Goal: Task Accomplishment & Management: Complete application form

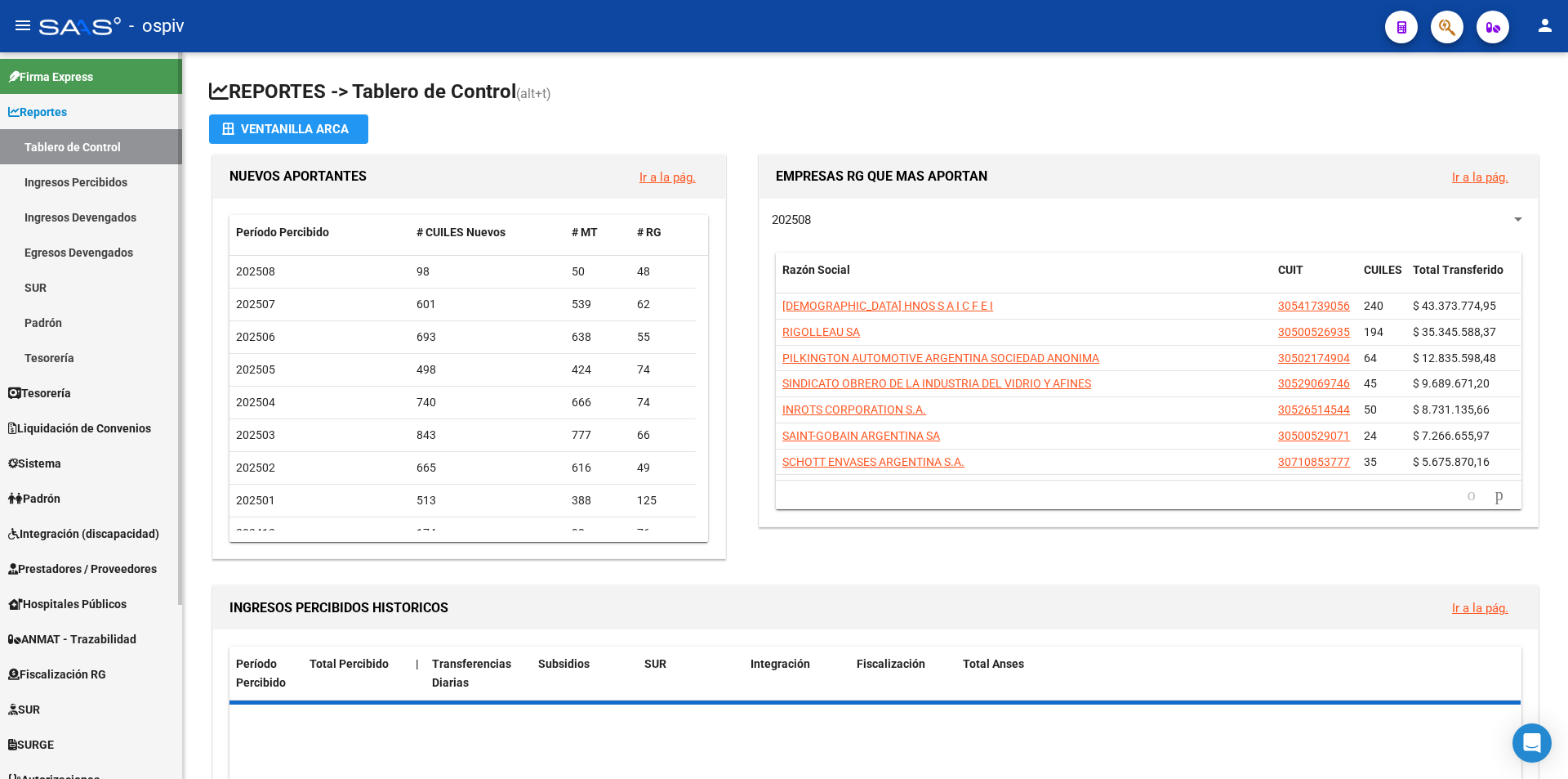
click at [43, 466] on span "Sistema" at bounding box center [35, 464] width 53 height 18
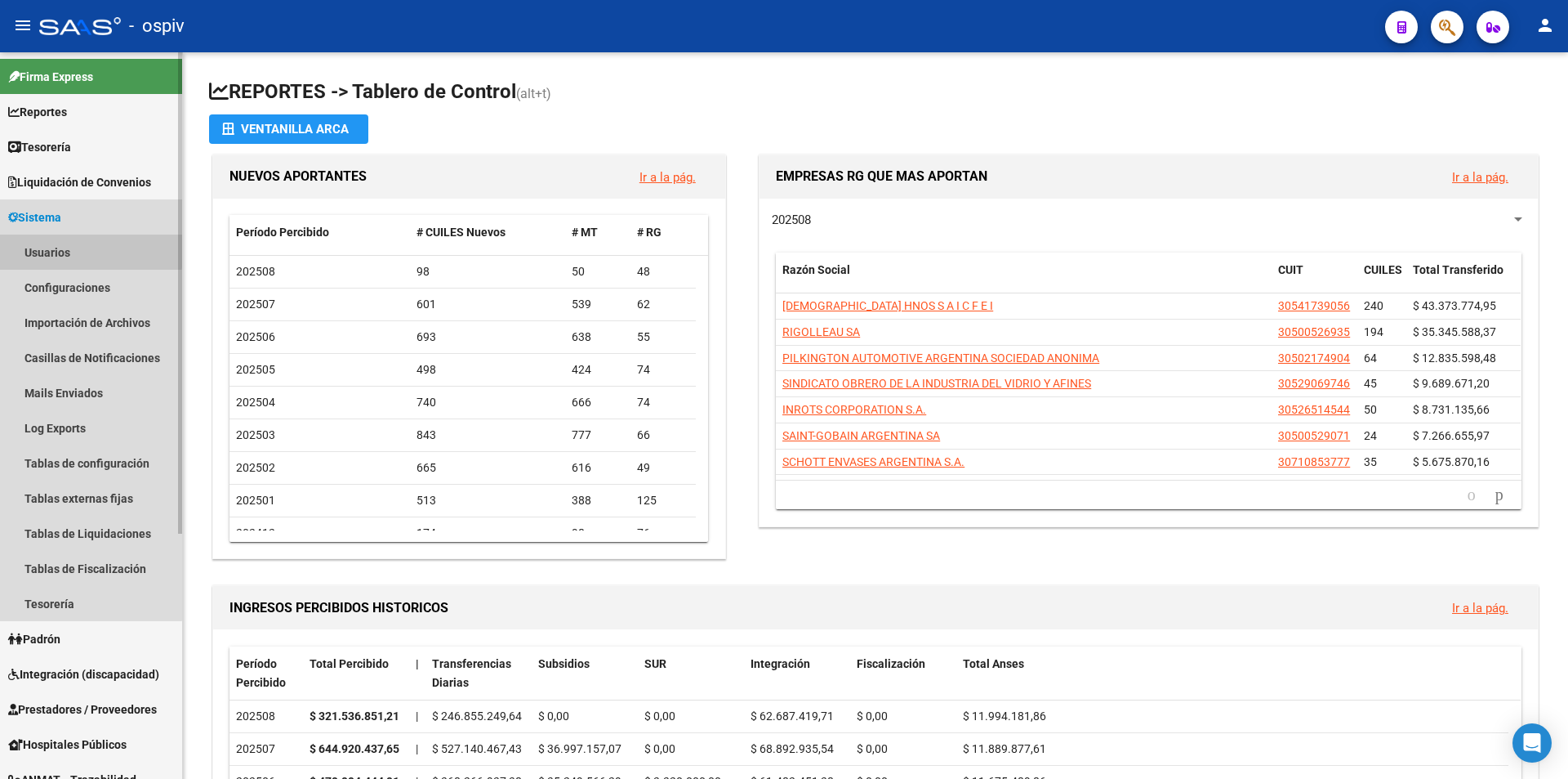
click at [57, 247] on link "Usuarios" at bounding box center [91, 253] width 182 height 35
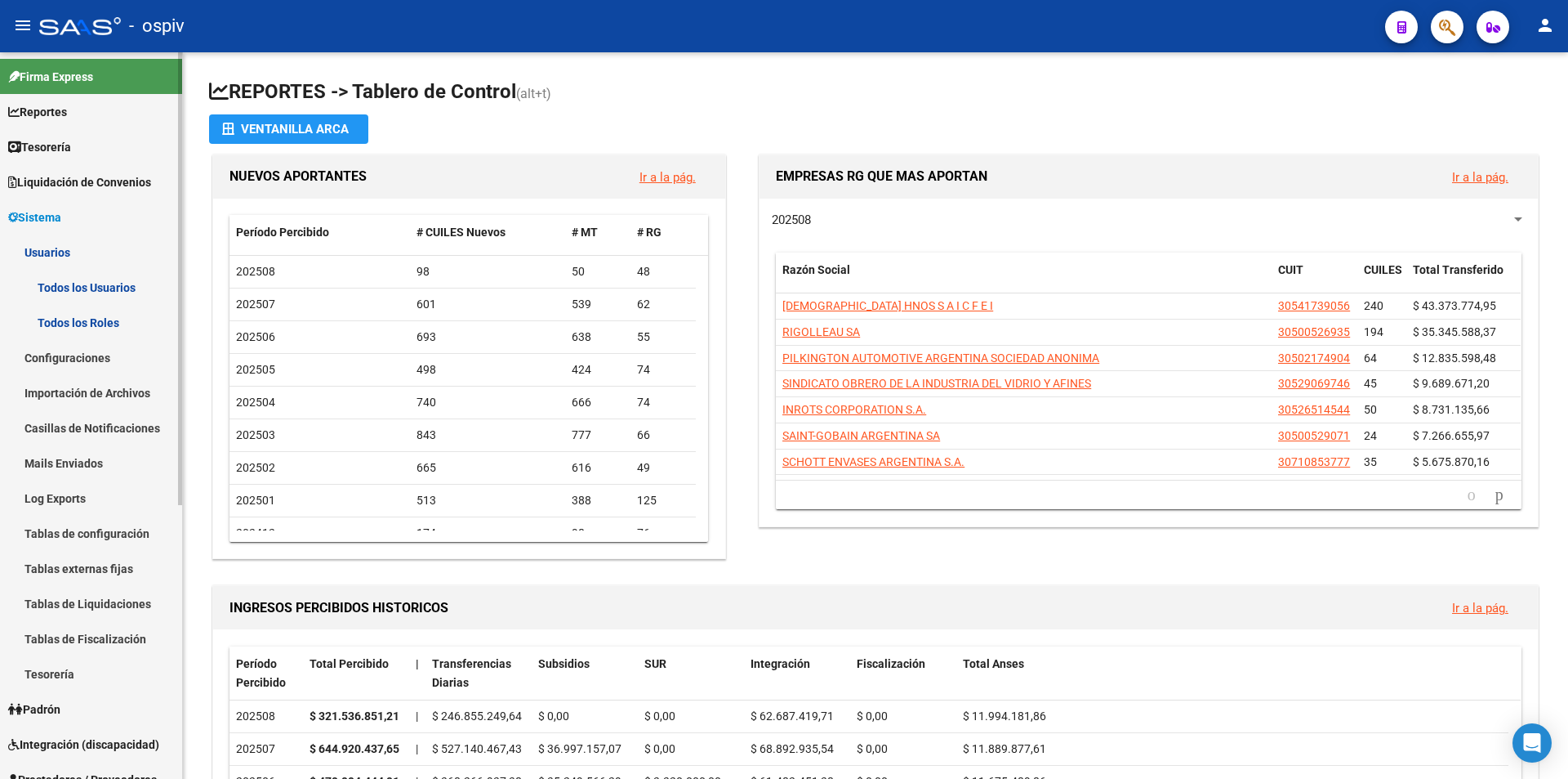
click at [74, 289] on link "Todos los Usuarios" at bounding box center [91, 287] width 182 height 35
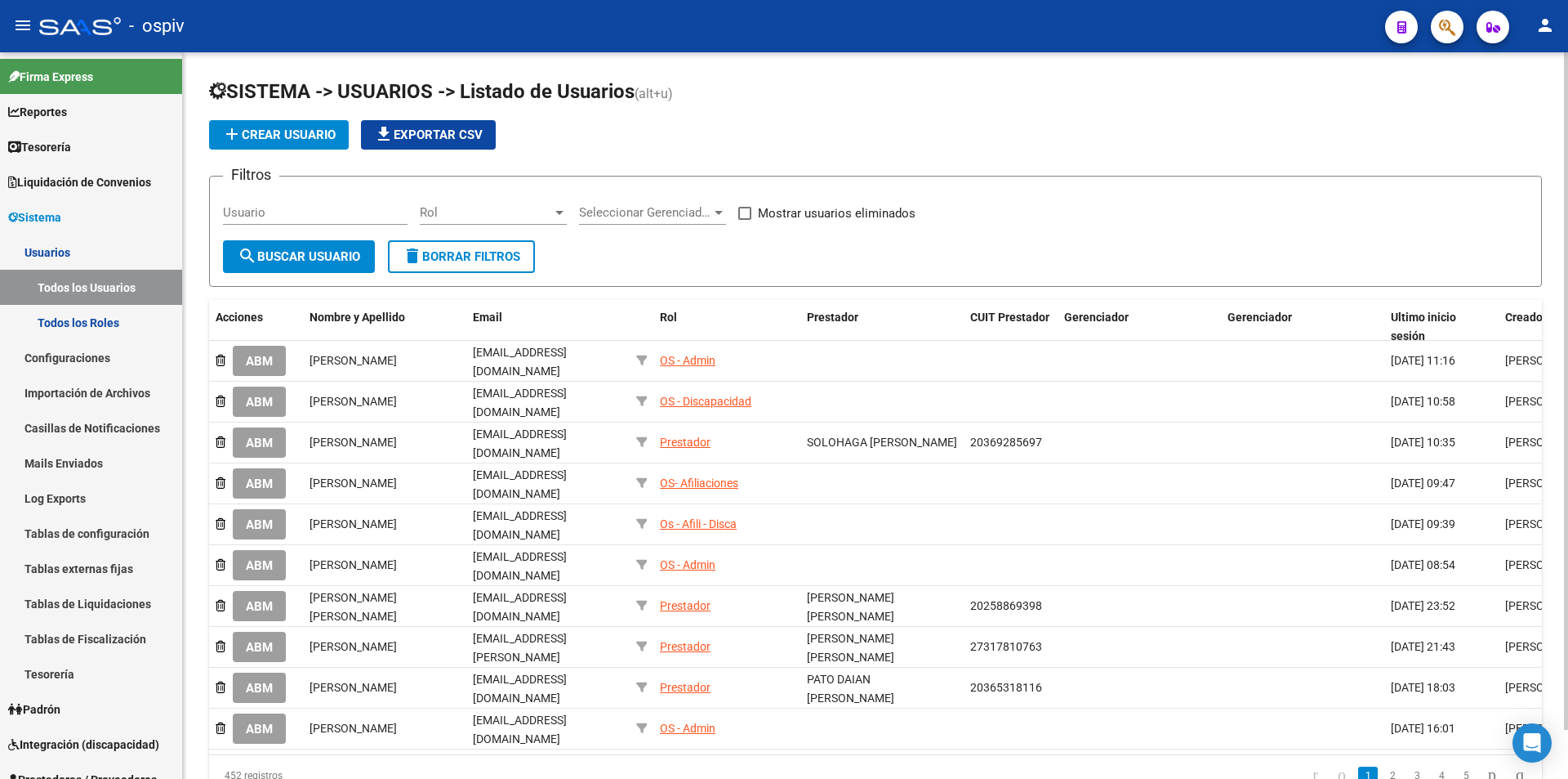
click at [299, 126] on button "add Crear Usuario" at bounding box center [279, 135] width 140 height 29
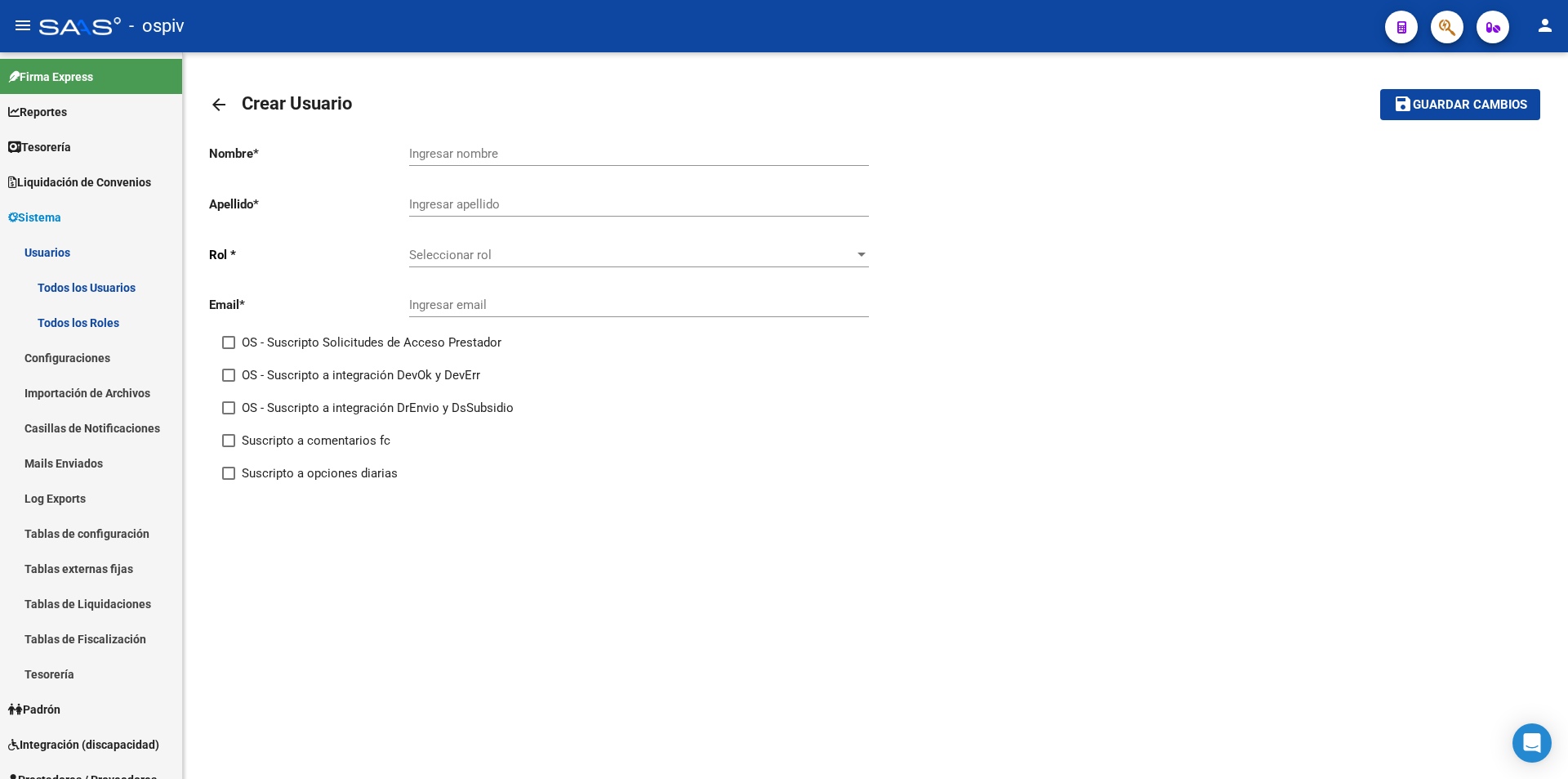
click at [501, 256] on span "Seleccionar rol" at bounding box center [632, 254] width 445 height 15
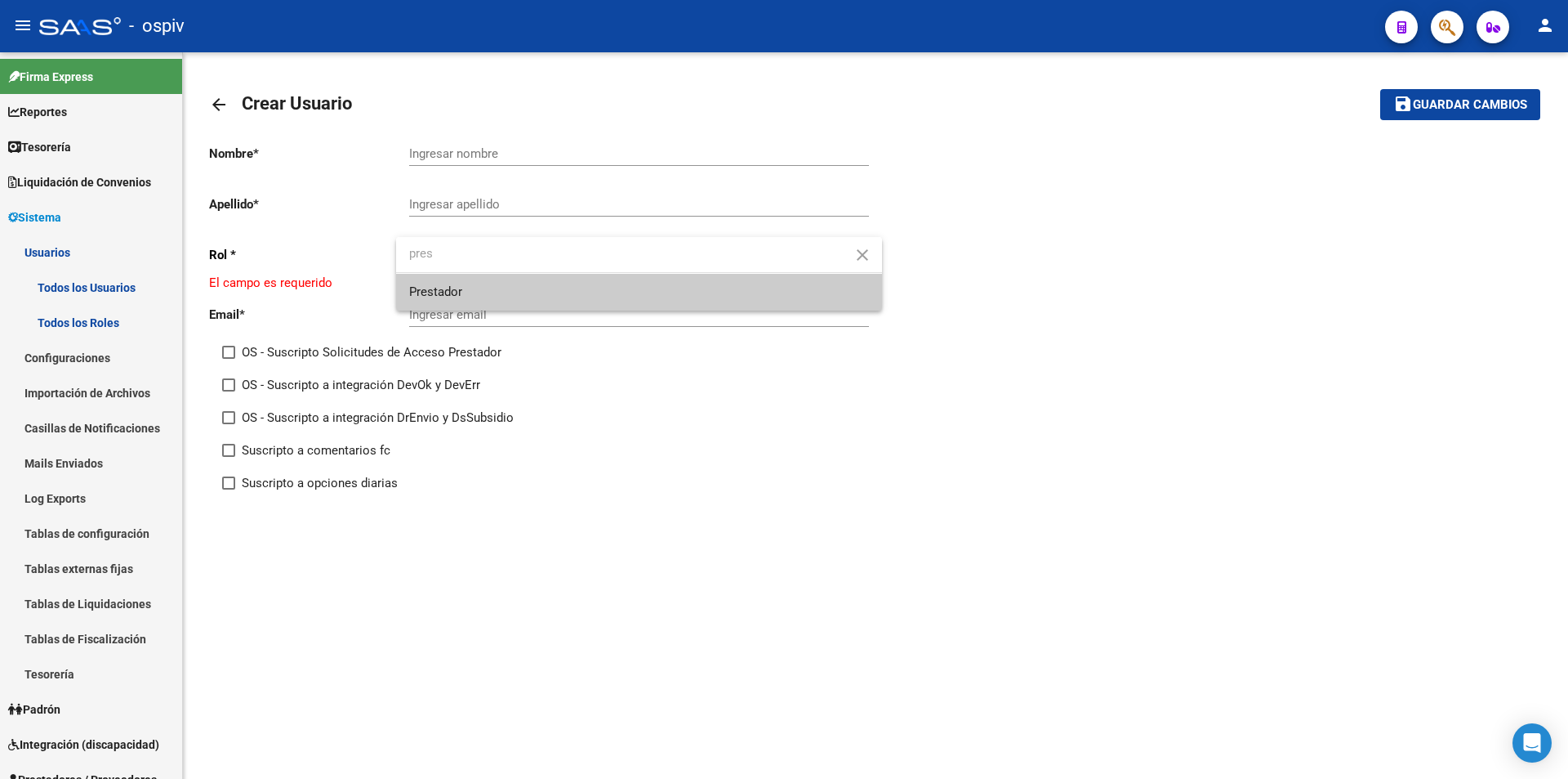
type input "pres"
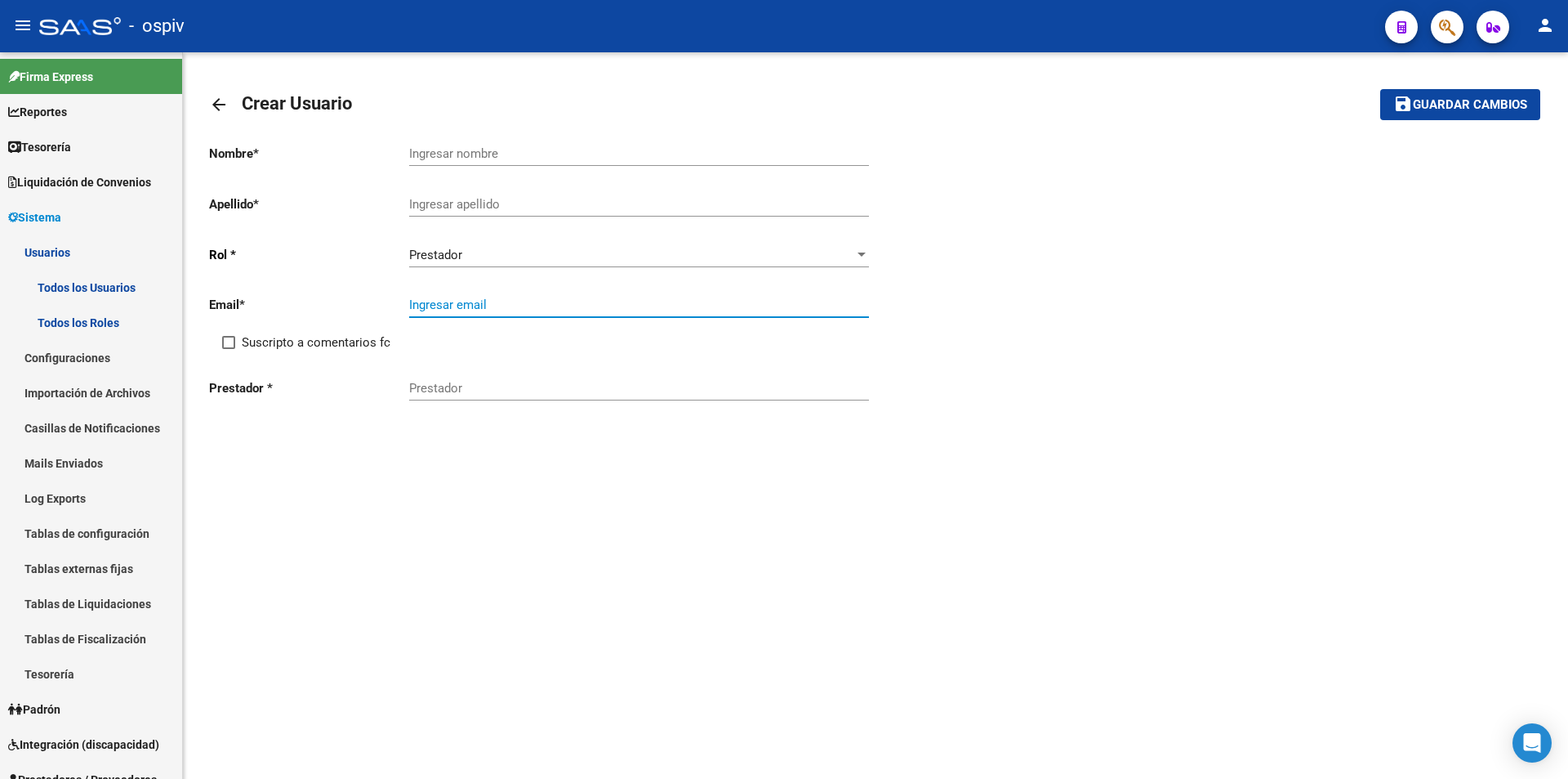
paste input "[EMAIL_ADDRESS][DOMAIN_NAME]"
type input "[EMAIL_ADDRESS][DOMAIN_NAME]"
click at [228, 349] on input "Suscripto a comentarios fc" at bounding box center [228, 349] width 1 height 1
checkbox input "true"
click at [490, 393] on input "Prestador" at bounding box center [639, 388] width 460 height 15
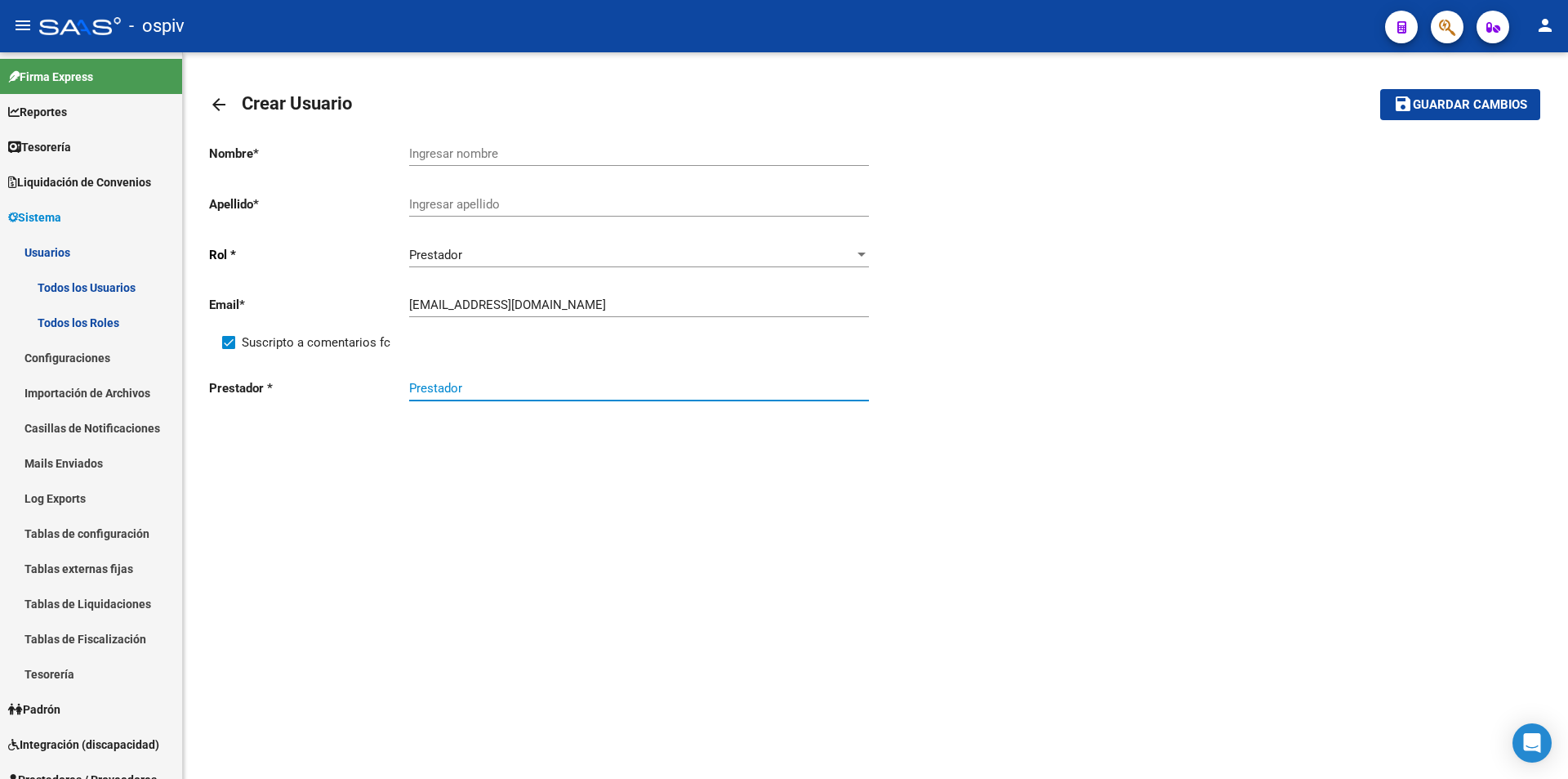
paste input "CERMI SALUD"
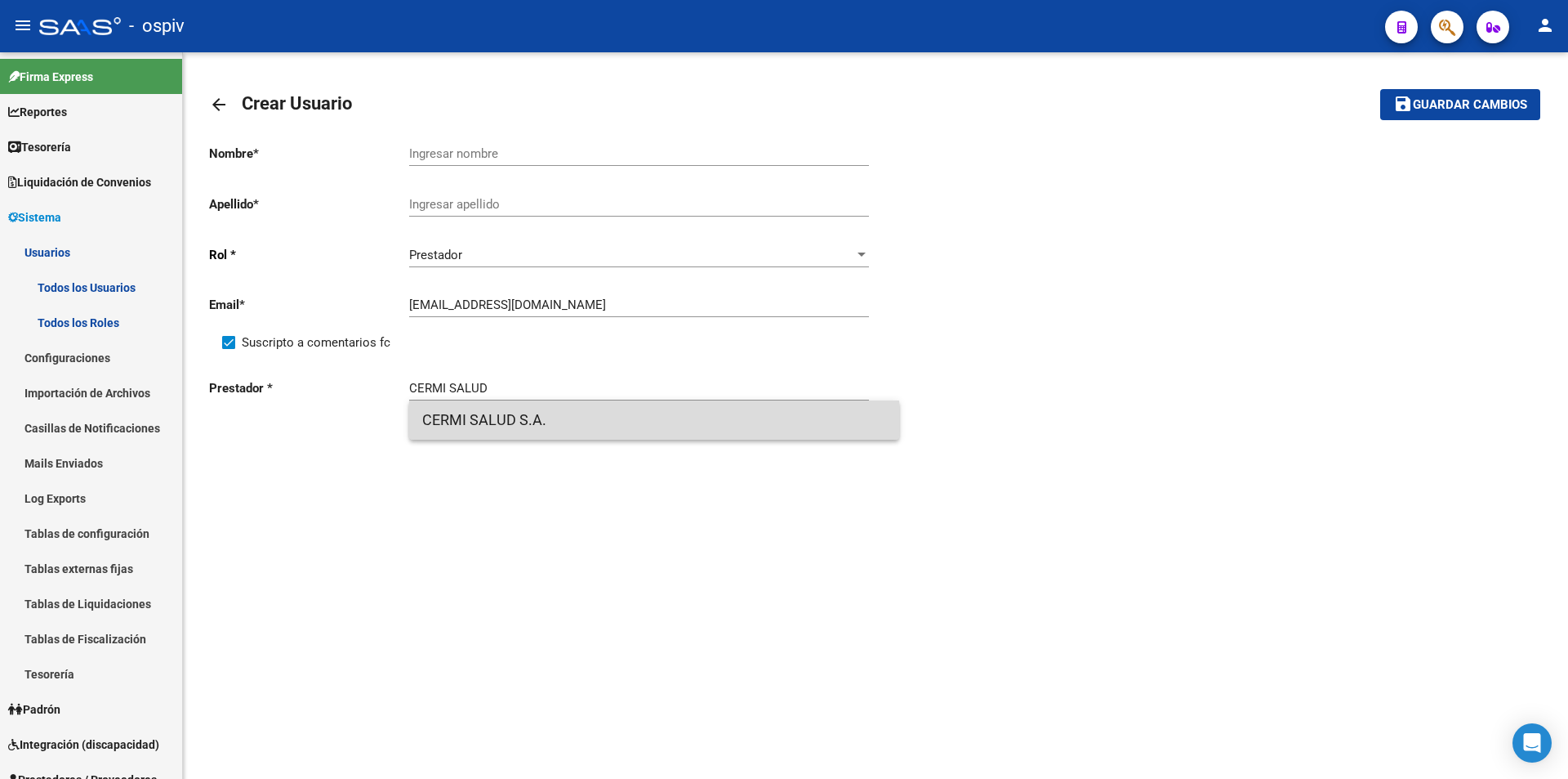
click at [486, 425] on span "CERMI SALUD S.A." at bounding box center [655, 420] width 464 height 39
type input "CERMI SALUD S.A."
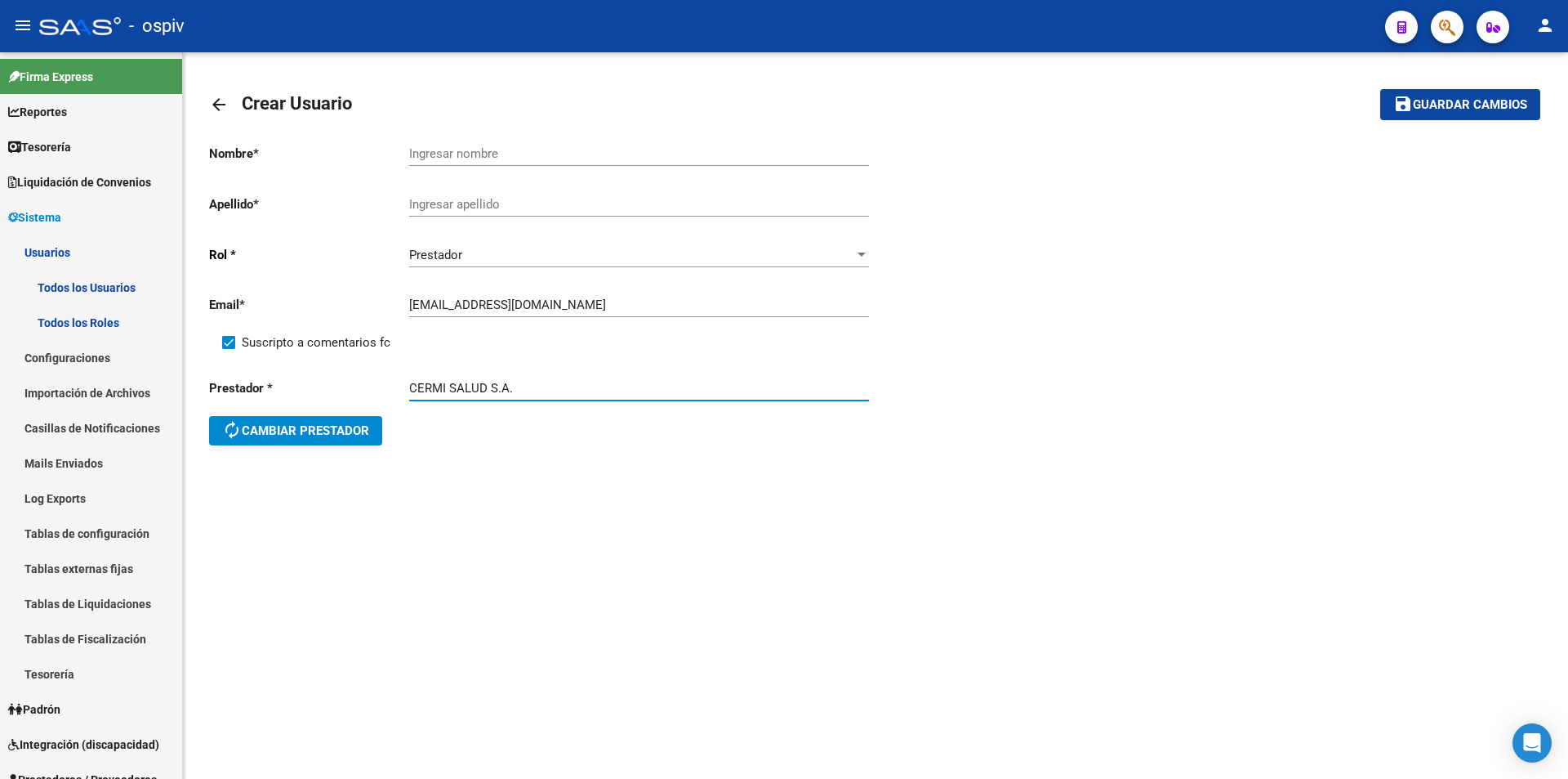
drag, startPoint x: 445, startPoint y: 388, endPoint x: 353, endPoint y: 392, distance: 92.1
click at [356, 393] on div "Prestador * CERMI SALUD S.A. Prestador autorenew Cambiar prestador" at bounding box center [542, 414] width 666 height 98
click at [466, 146] on input "Ingresar nombre" at bounding box center [639, 153] width 460 height 15
paste input "CERMI"
type input "CERMI"
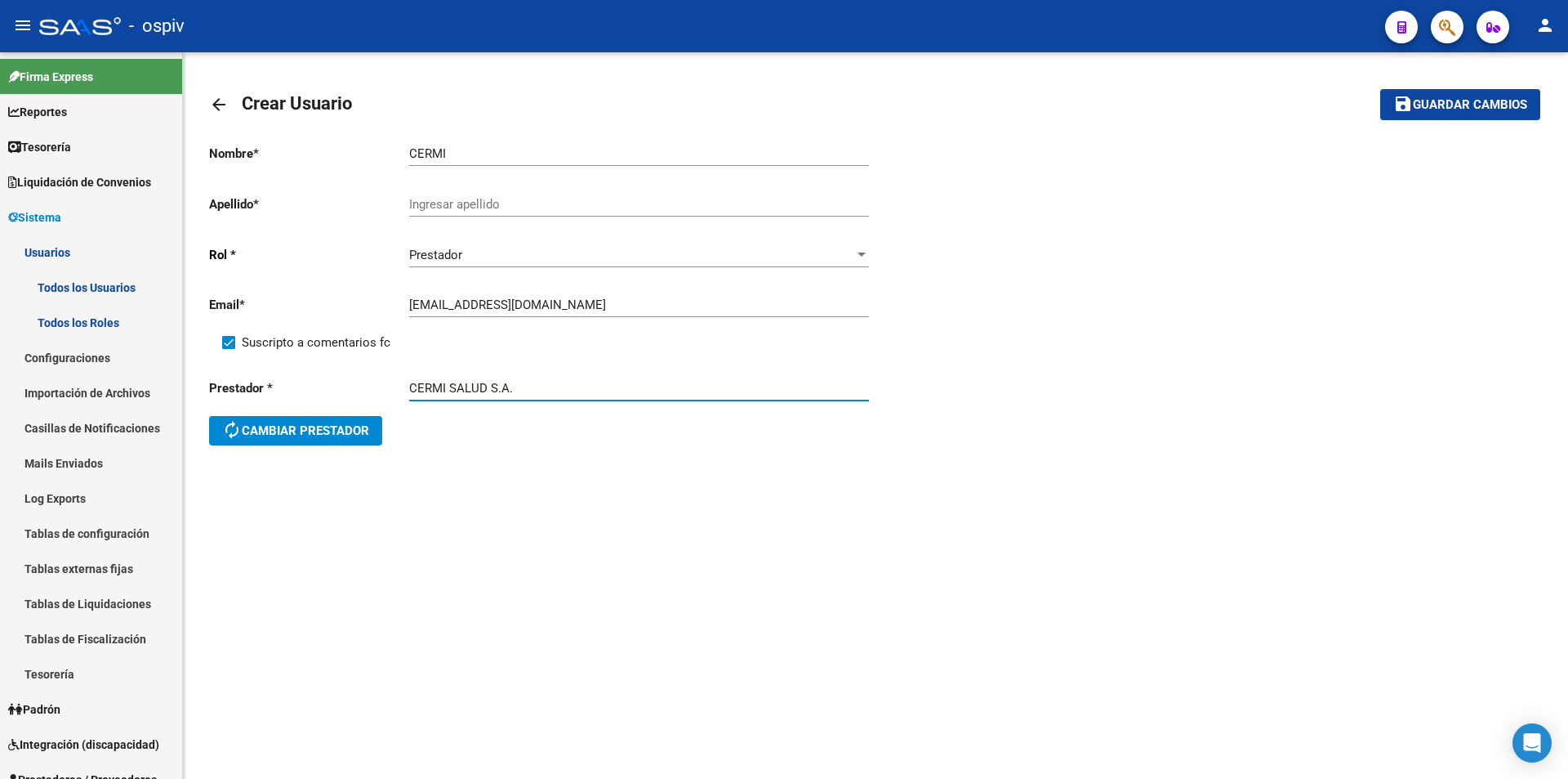
drag, startPoint x: 447, startPoint y: 386, endPoint x: 612, endPoint y: 370, distance: 165.8
click at [612, 370] on div "CERMI SALUD S.A. [GEOGRAPHIC_DATA]" at bounding box center [639, 383] width 460 height 35
click at [466, 214] on div "Ingresar apellido" at bounding box center [639, 199] width 460 height 35
paste input "SALUD S.A."
type input "SALUD S.A."
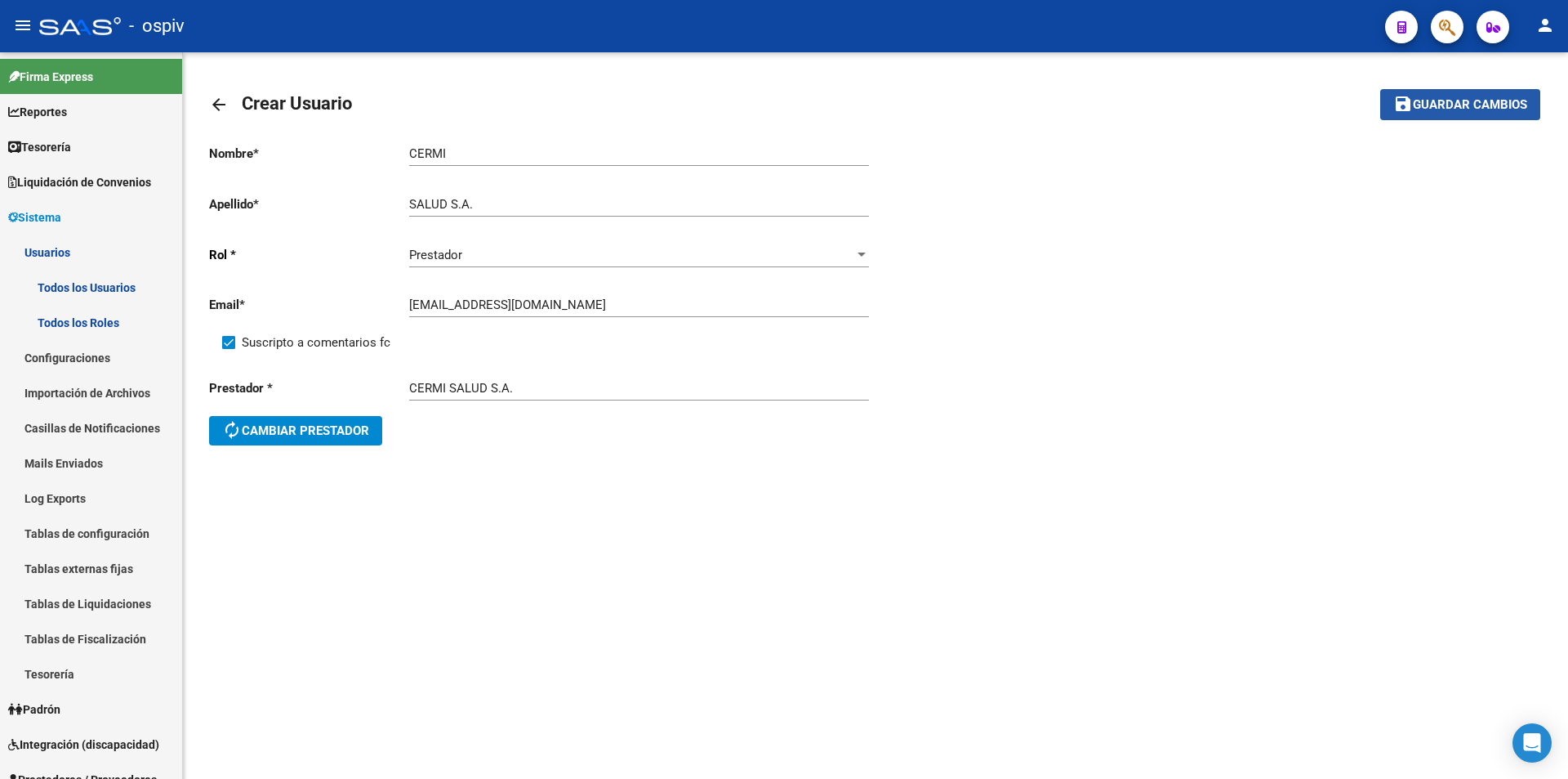
click at [1464, 100] on span "Guardar cambios" at bounding box center [1470, 105] width 114 height 15
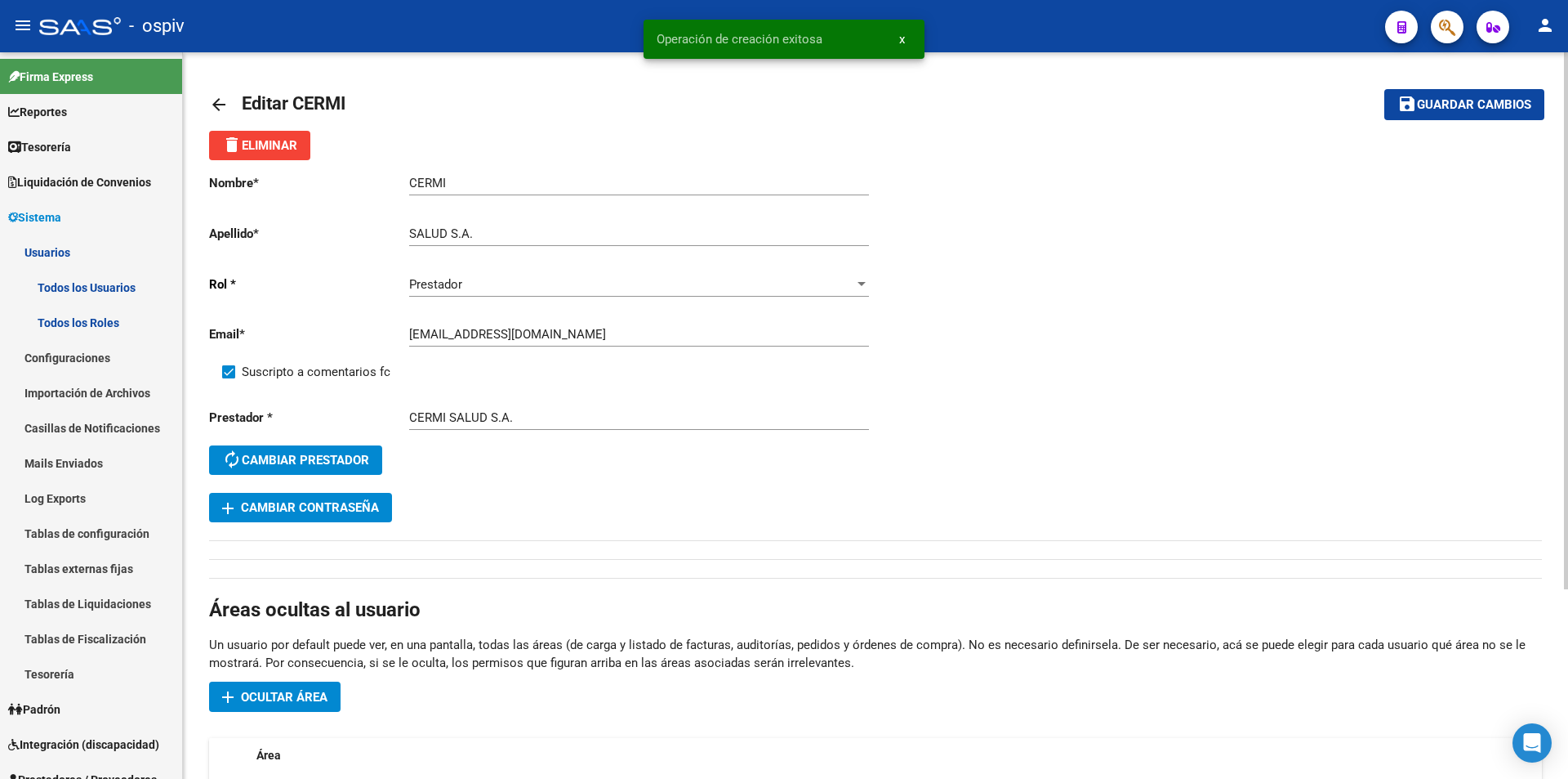
click at [216, 100] on mat-icon "arrow_back" at bounding box center [219, 105] width 19 height 19
